Goal: Navigation & Orientation: Understand site structure

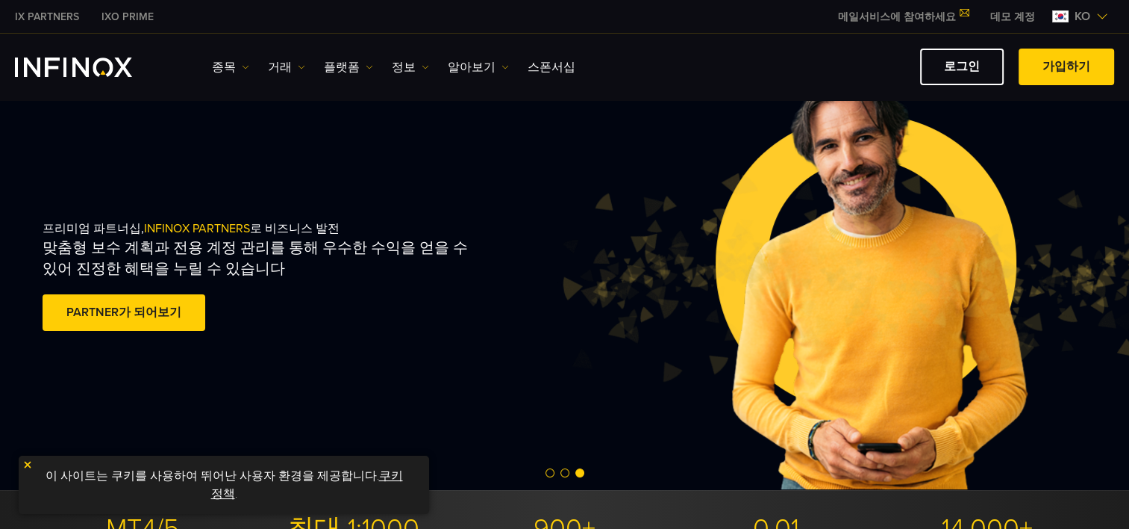
click at [381, 477] on div at bounding box center [564, 473] width 1129 height 18
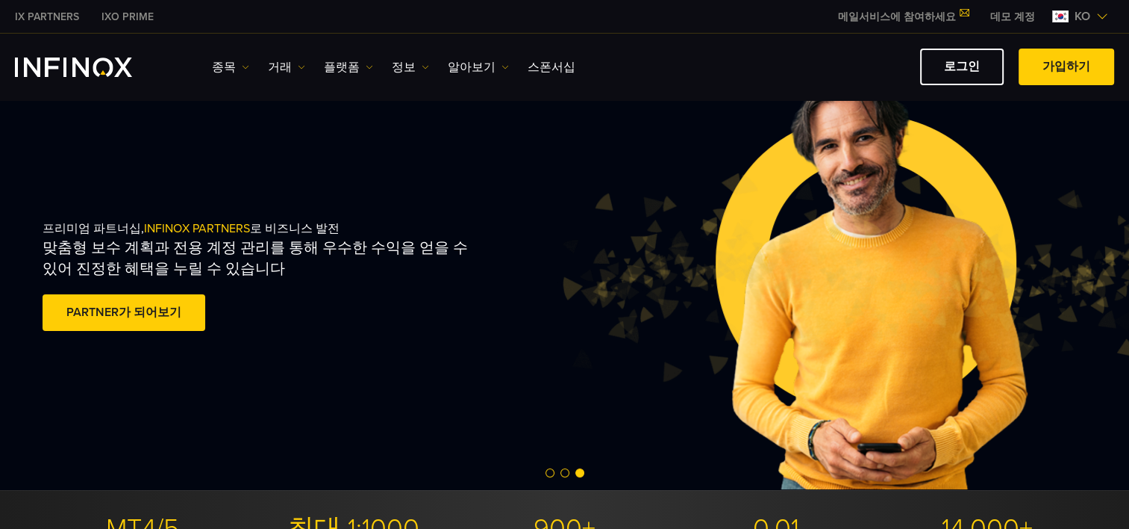
click at [381, 477] on div at bounding box center [564, 473] width 1129 height 18
